Goal: Contribute content: Contribute content

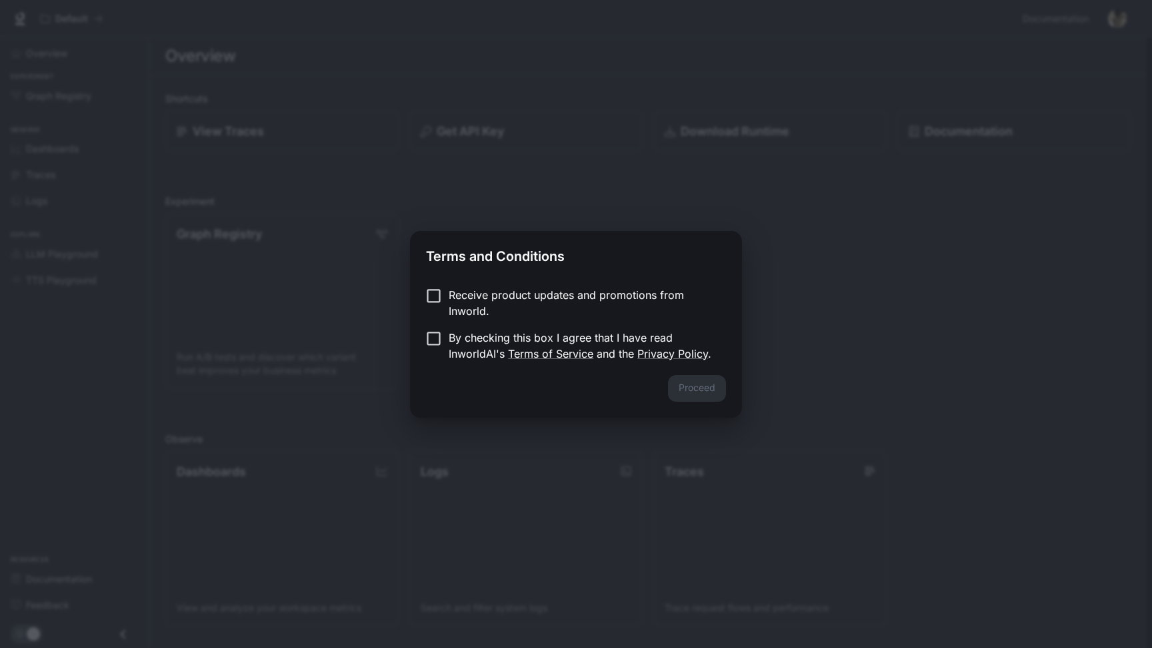
click at [620, 298] on p "Receive product updates and promotions from Inworld." at bounding box center [582, 303] width 267 height 32
click at [570, 338] on p "By checking this box I agree that I have read InworldAI's Terms of Service and …" at bounding box center [582, 345] width 267 height 32
click at [582, 297] on p "Receive product updates and promotions from Inworld." at bounding box center [582, 303] width 267 height 32
click at [711, 392] on button "Proceed" at bounding box center [697, 388] width 58 height 27
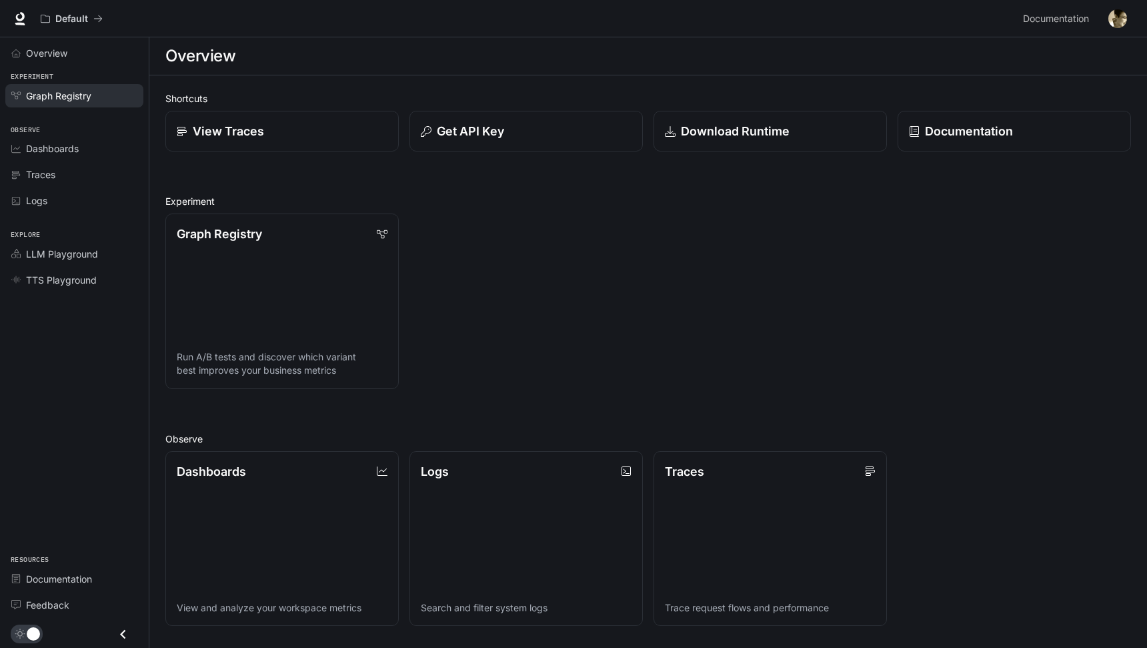
click at [63, 92] on span "Graph Registry" at bounding box center [58, 96] width 65 height 14
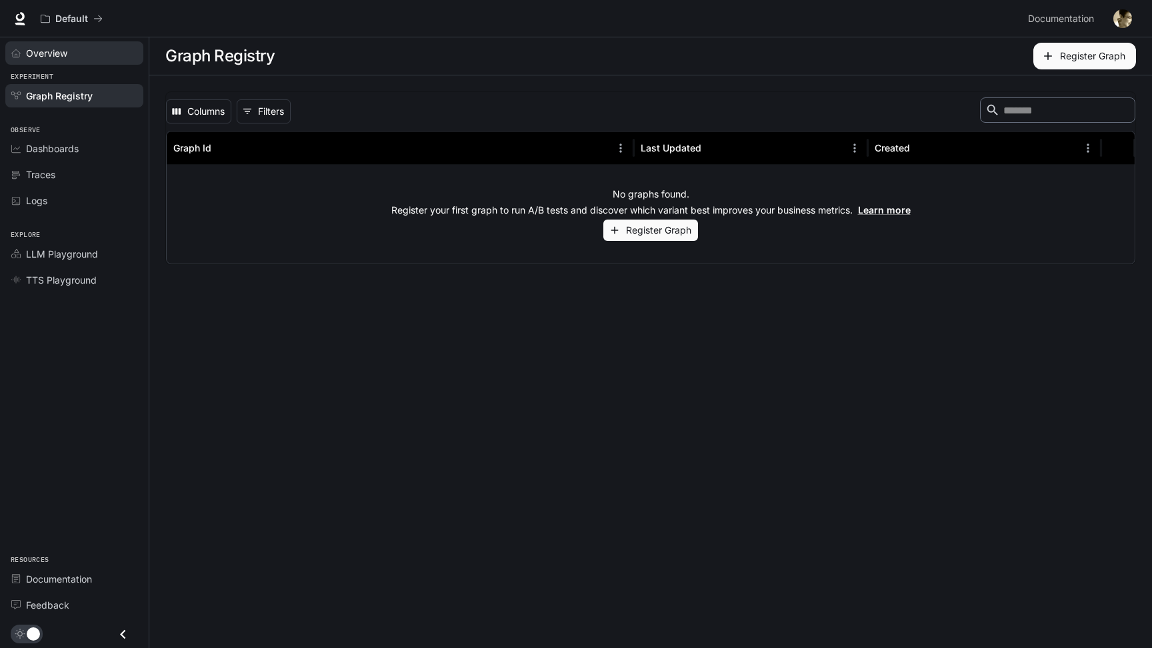
click at [84, 57] on div "Overview" at bounding box center [81, 53] width 111 height 14
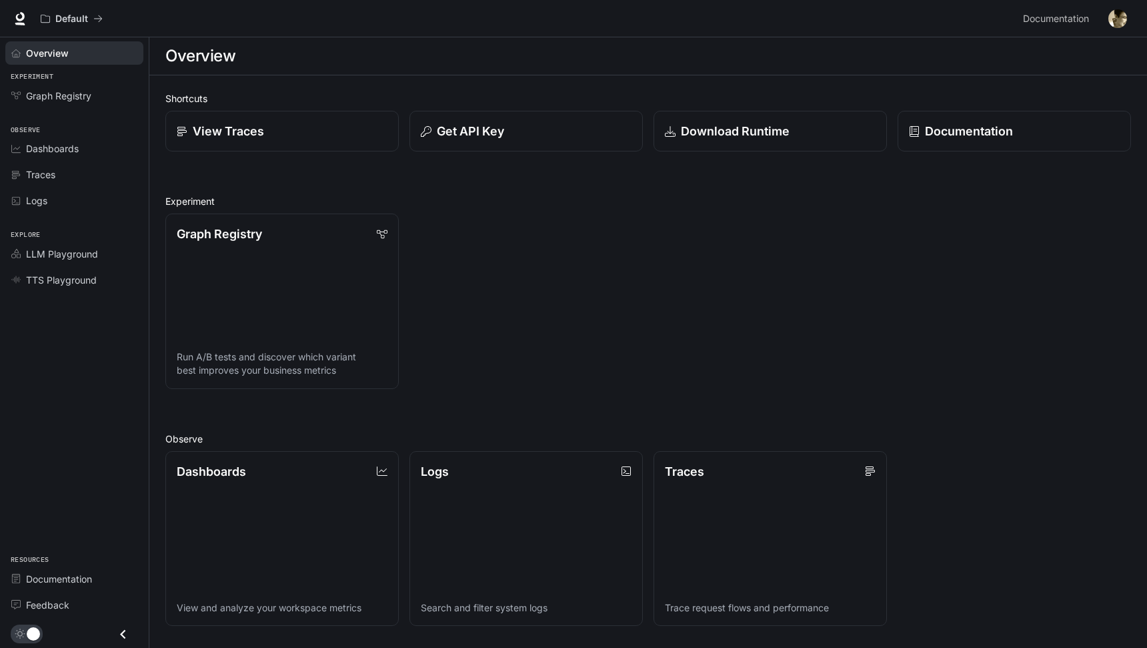
click at [696, 153] on div "Shortcuts View Traces Get API Key Download Runtime Documentation Experiment Gra…" at bounding box center [648, 477] width 966 height 772
click at [710, 131] on p "Download Runtime" at bounding box center [735, 131] width 110 height 18
click at [91, 257] on span "LLM Playground" at bounding box center [62, 254] width 72 height 14
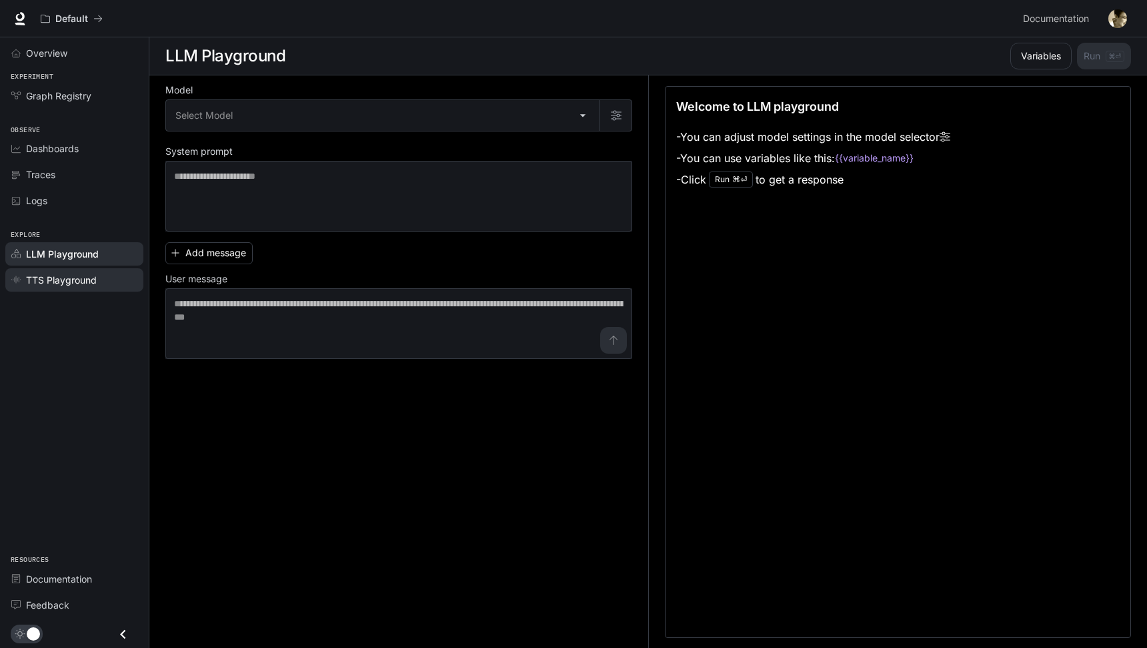
click at [87, 285] on span "TTS Playground" at bounding box center [61, 280] width 71 height 14
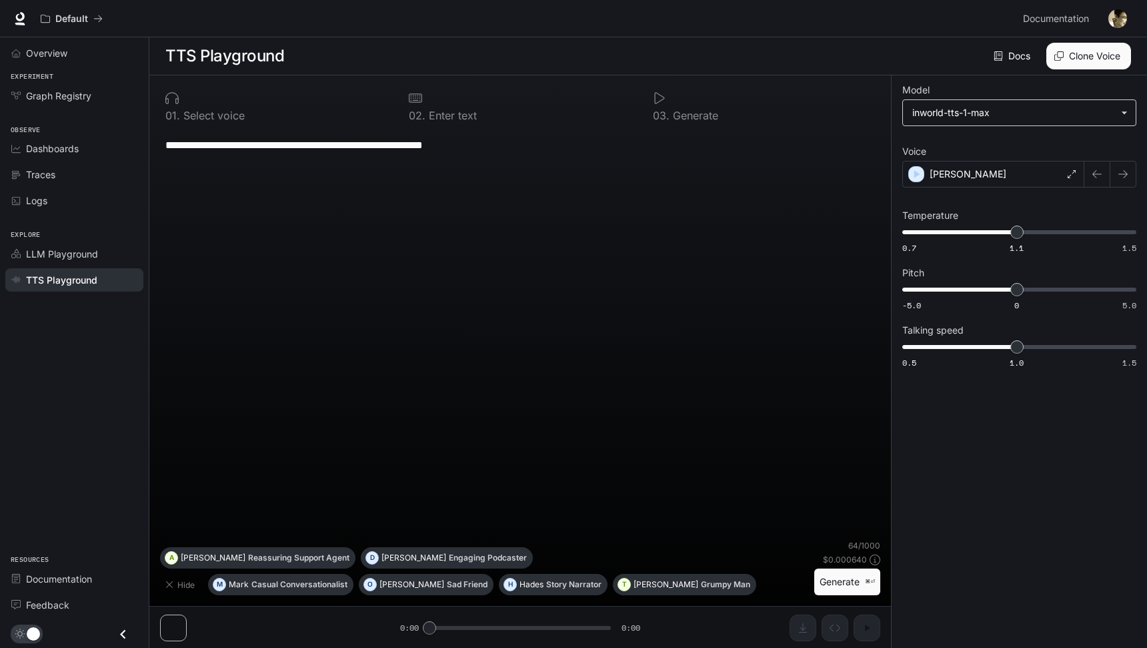
click at [950, 108] on body "**********" at bounding box center [573, 324] width 1147 height 648
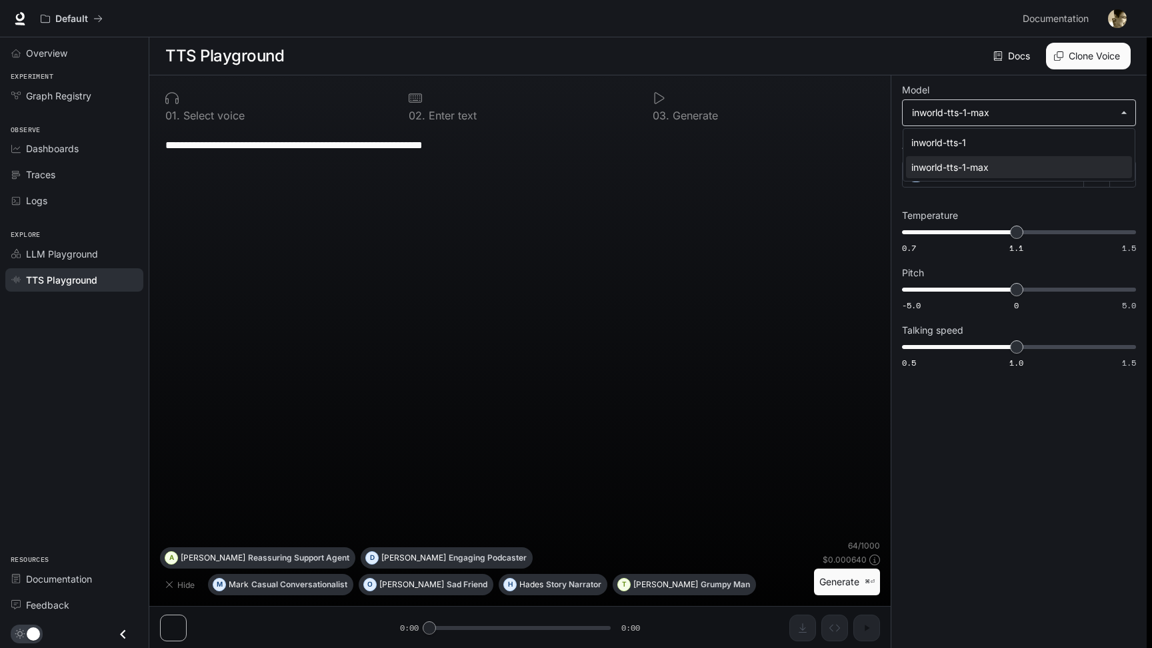
click at [950, 108] on div at bounding box center [576, 324] width 1152 height 648
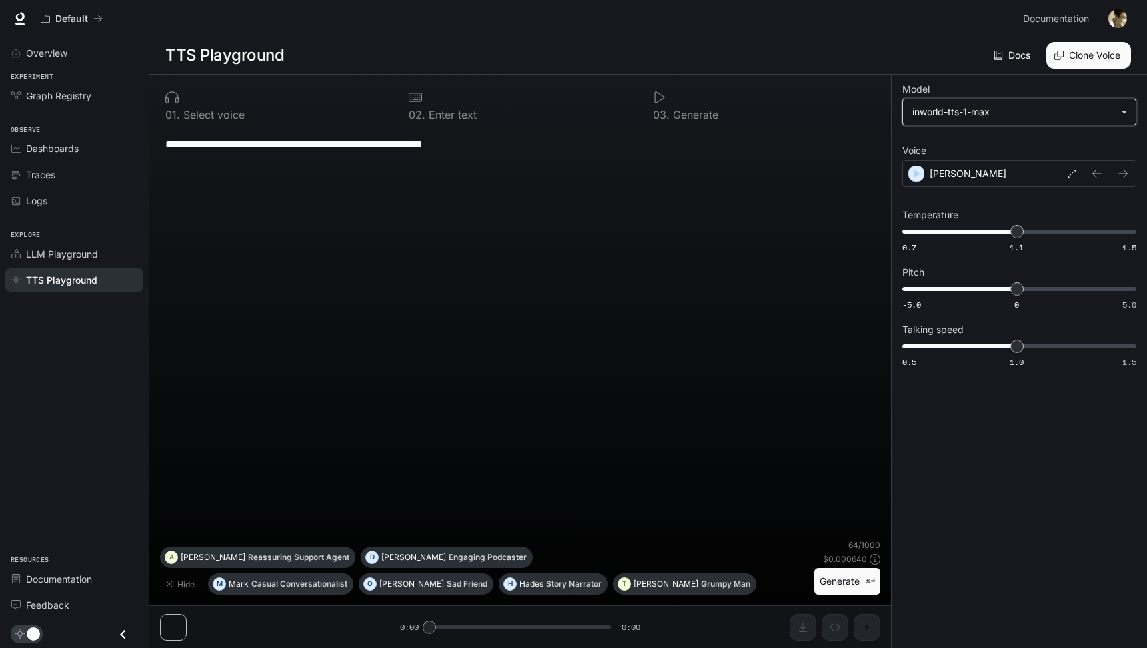
scroll to position [1, 0]
click at [111, 192] on link "Logs" at bounding box center [74, 200] width 138 height 23
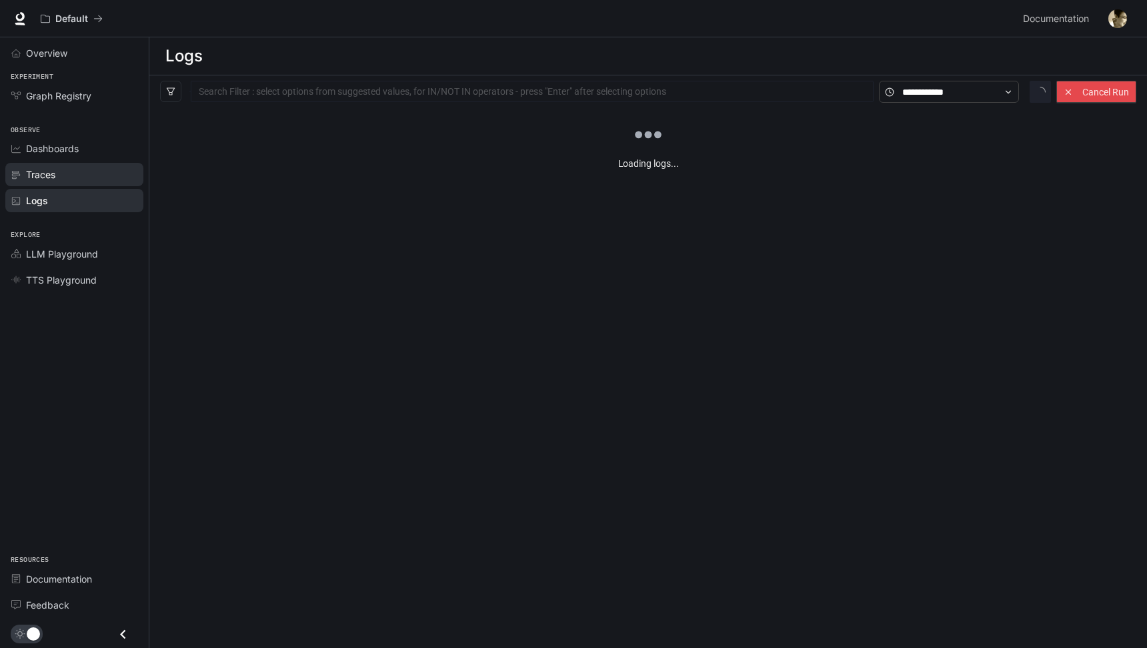
click at [89, 169] on div "Traces" at bounding box center [81, 174] width 111 height 14
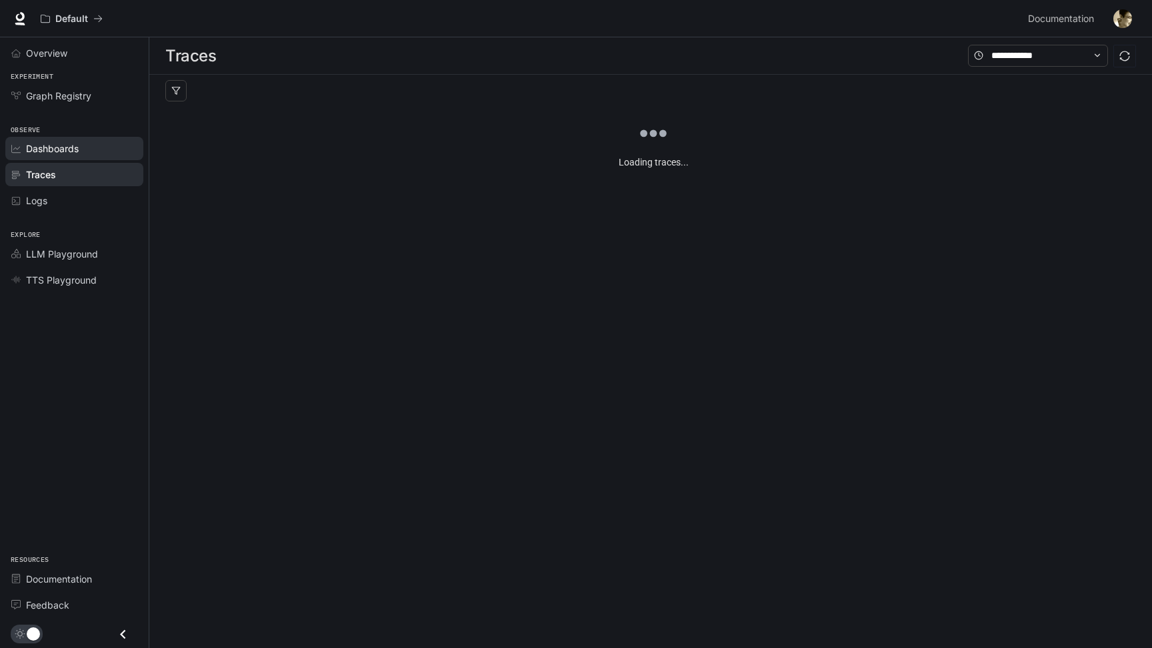
click at [89, 158] on link "Dashboards" at bounding box center [74, 148] width 138 height 23
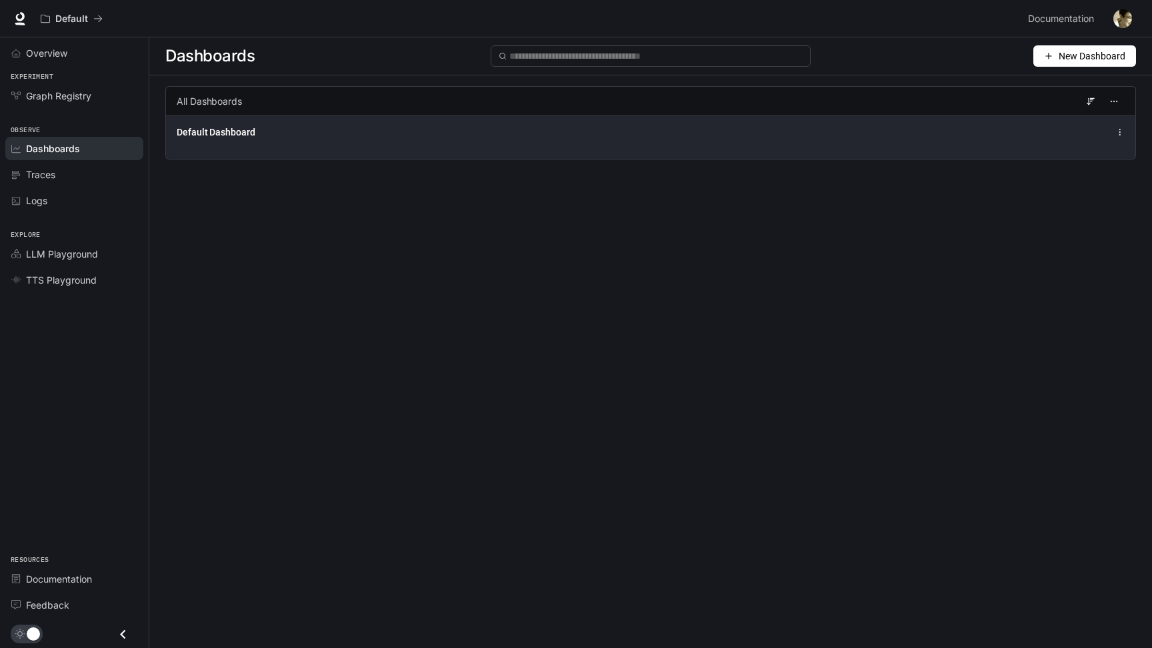
click at [210, 140] on div "Default Dashboard" at bounding box center [651, 136] width 970 height 43
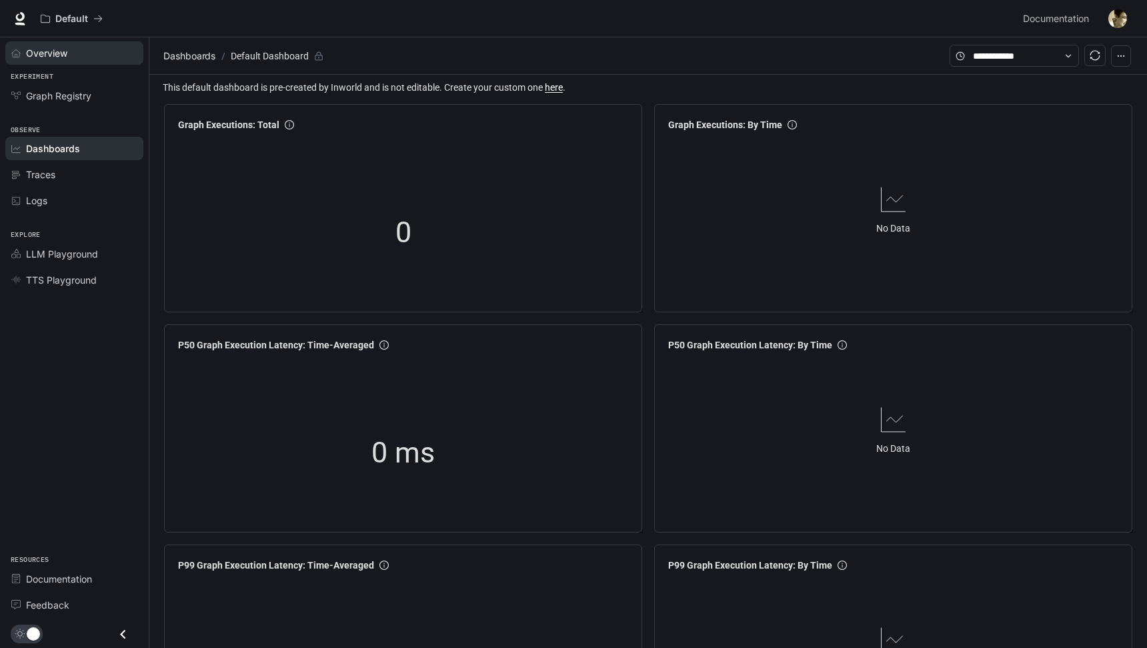
click at [74, 51] on div "Overview" at bounding box center [81, 53] width 111 height 14
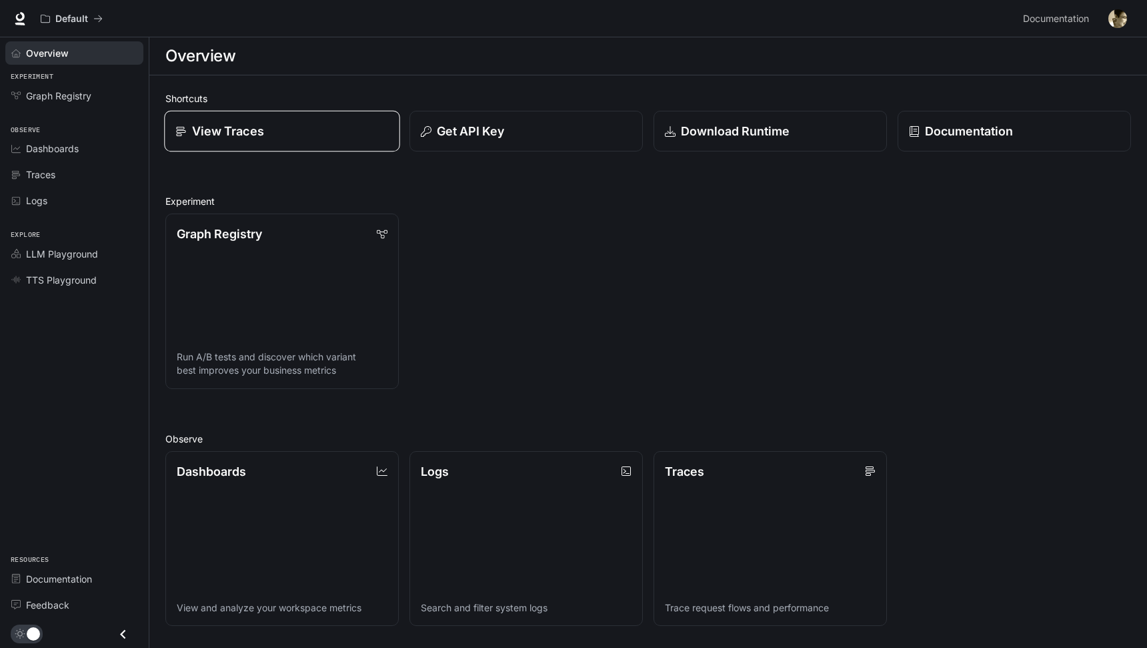
click at [265, 119] on link "View Traces" at bounding box center [282, 131] width 236 height 41
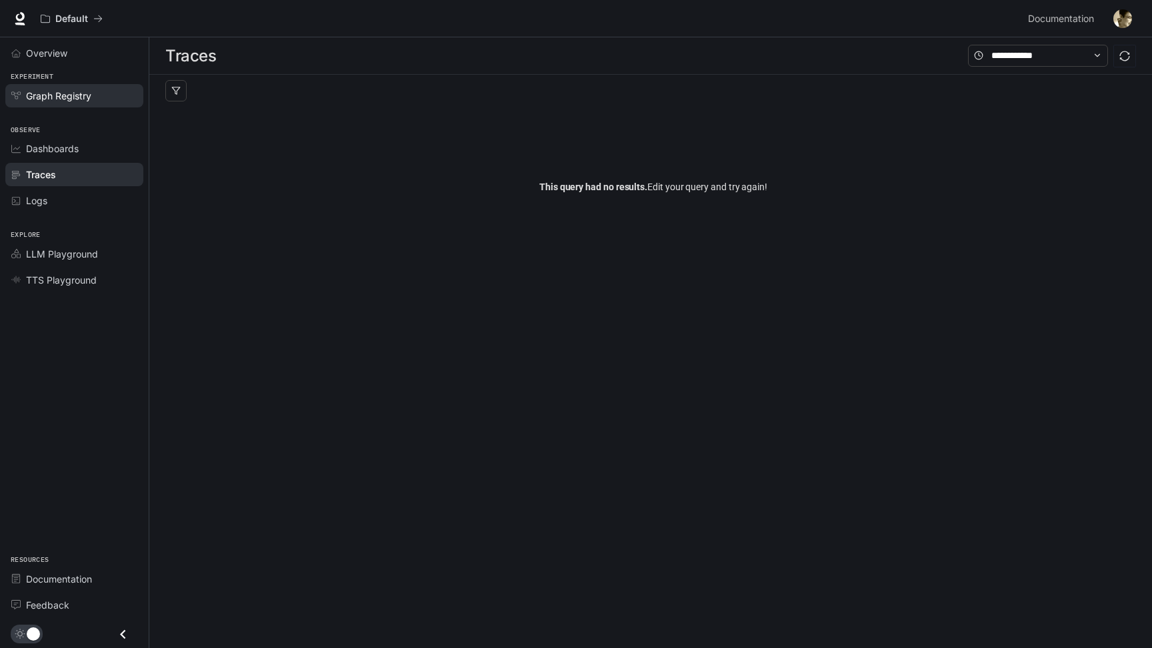
click at [80, 99] on span "Graph Registry" at bounding box center [58, 96] width 65 height 14
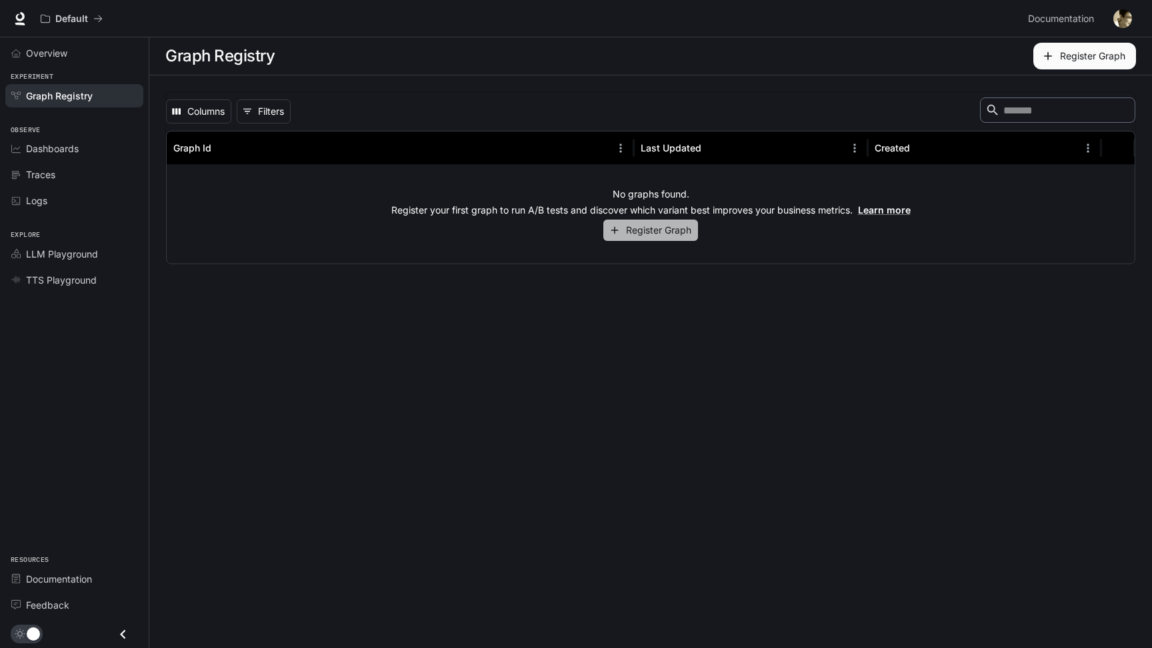
click at [611, 226] on icon "button" at bounding box center [615, 230] width 12 height 12
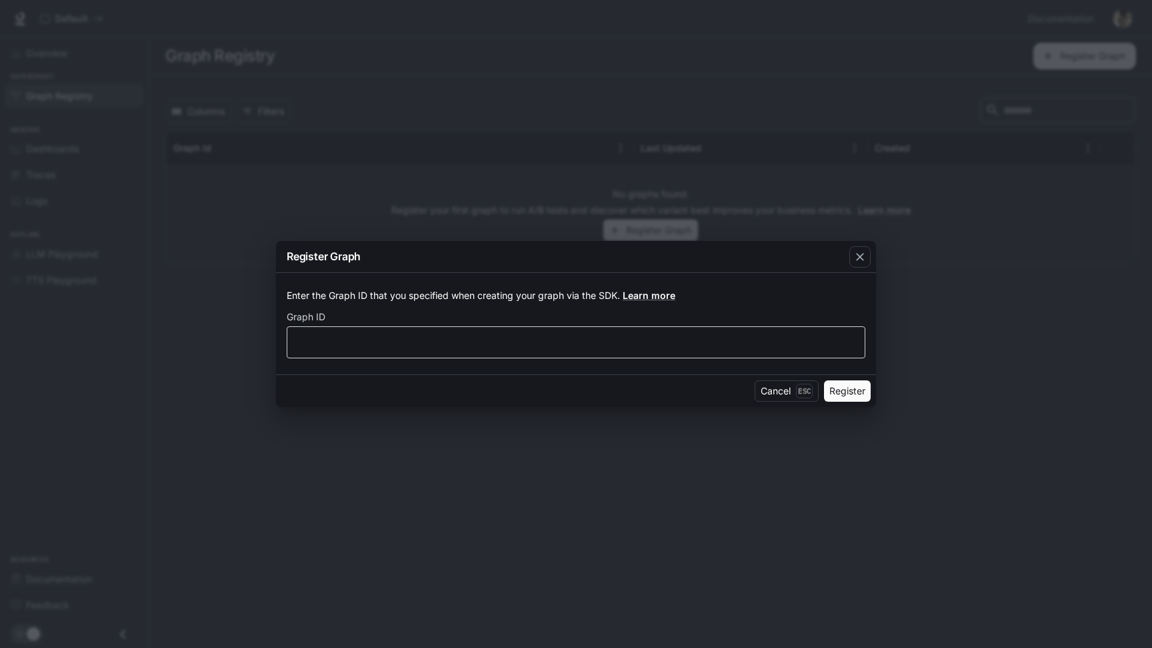
click at [512, 352] on div "​" at bounding box center [576, 342] width 579 height 32
type input "***"
click at [854, 401] on button "Register" at bounding box center [847, 390] width 47 height 21
